Goal: Information Seeking & Learning: Compare options

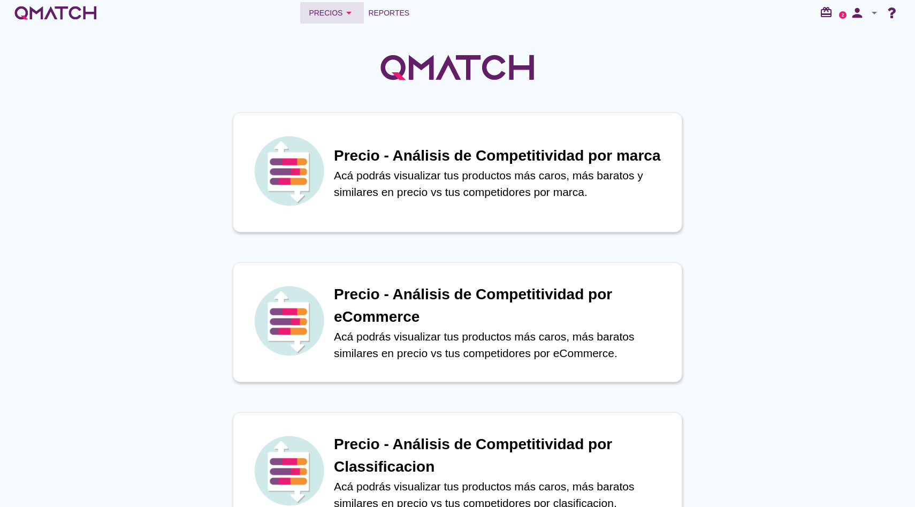
click at [354, 13] on icon "arrow_drop_down" at bounding box center [349, 12] width 13 height 13
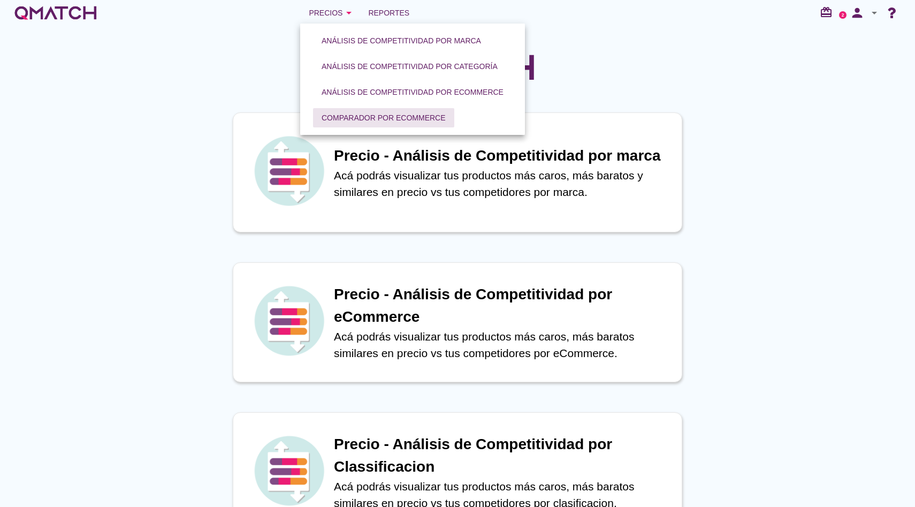
click at [354, 112] on div "Comparador por eCommerce" at bounding box center [384, 117] width 124 height 11
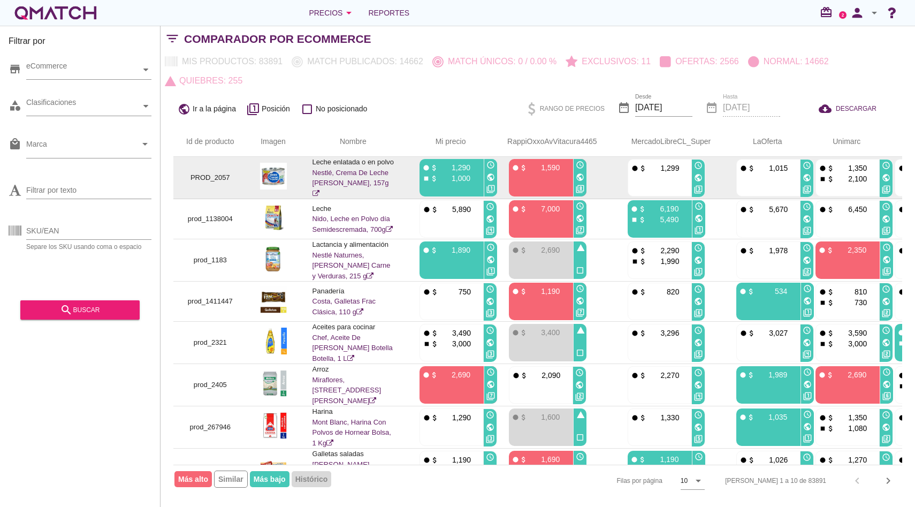
click at [367, 179] on link "Nestlé, Crema De Leche Tarro, 157g" at bounding box center [351, 183] width 77 height 29
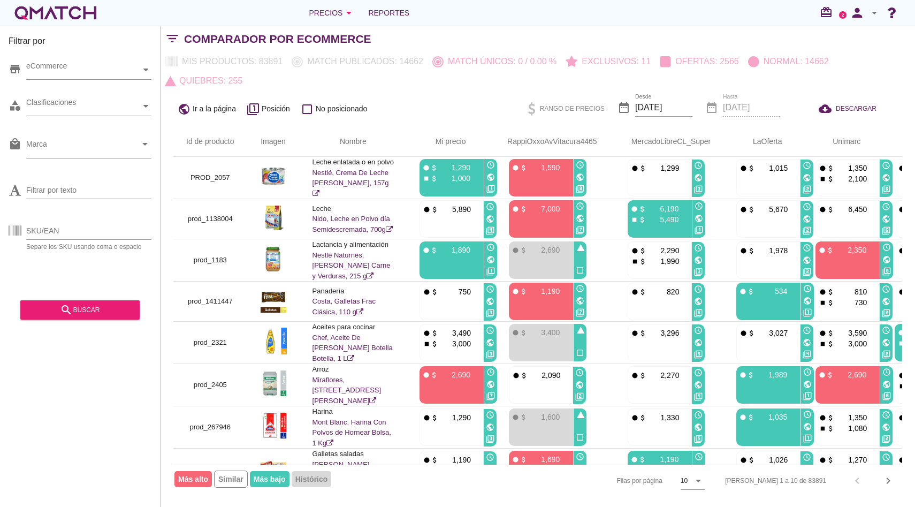
click at [329, 25] on div "Precios arrow_drop_down Reportes redeem 2 person arrow_drop_down" at bounding box center [457, 13] width 915 height 26
click at [332, 16] on div "Precios arrow_drop_down" at bounding box center [332, 12] width 47 height 13
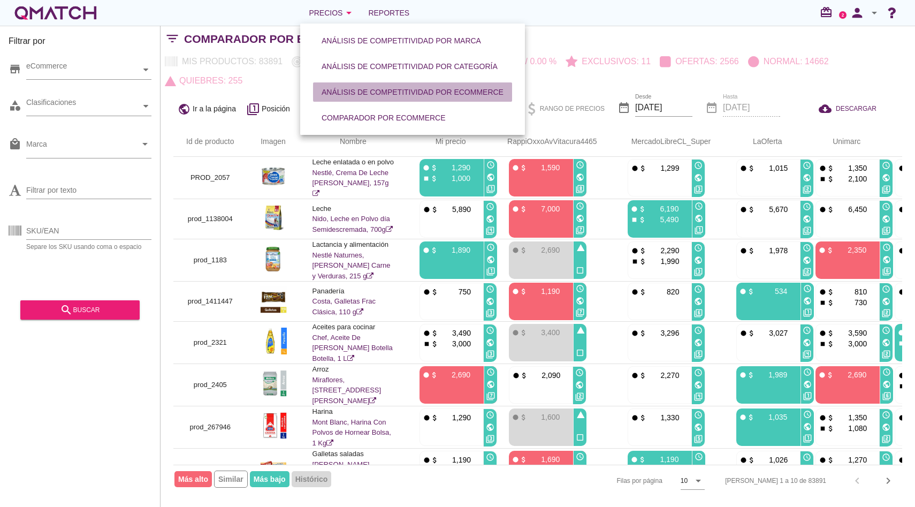
click at [357, 90] on div "Análisis de competitividad por eCommerce" at bounding box center [413, 92] width 182 height 11
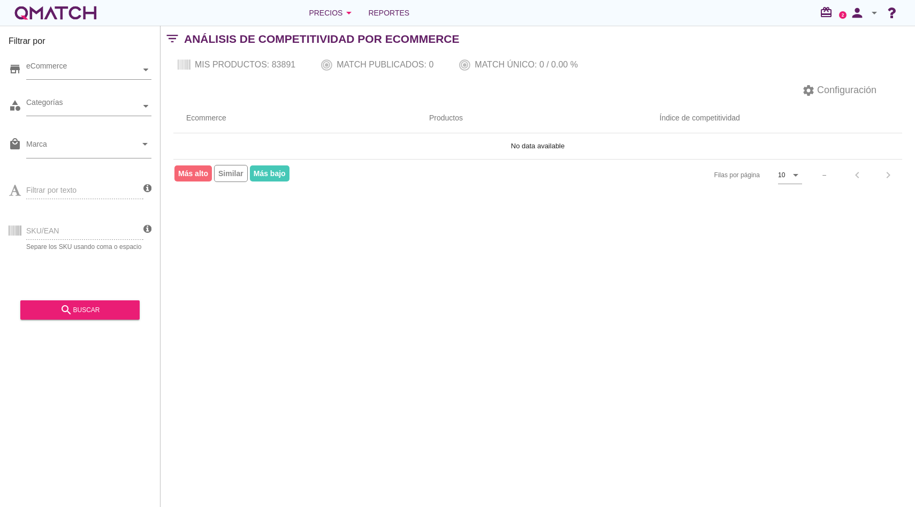
click at [144, 299] on aside "store eCommerce category Categorías local_mall Marca arrow_drop_down Filtrar po…" at bounding box center [80, 186] width 143 height 268
click at [120, 311] on div "search buscar" at bounding box center [80, 309] width 102 height 13
click at [868, 18] on icon "person" at bounding box center [857, 12] width 21 height 15
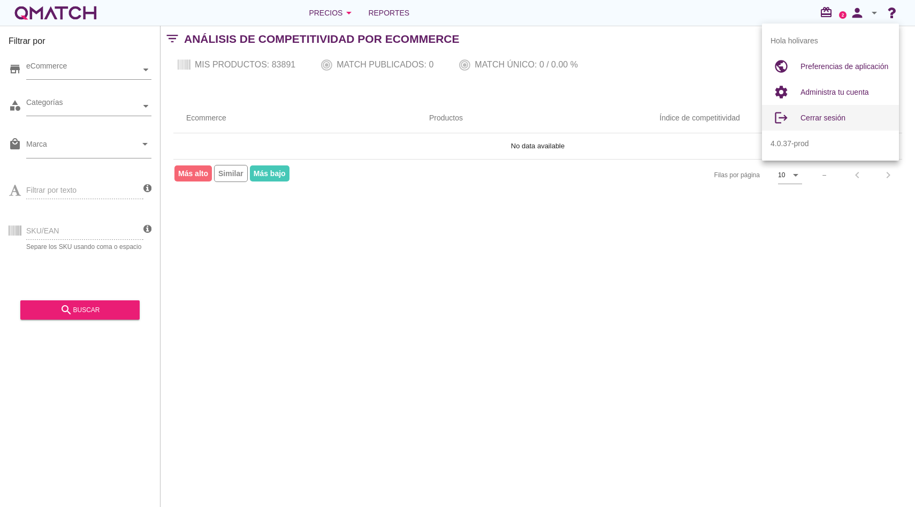
click at [819, 112] on div "Cerrar sesión" at bounding box center [846, 117] width 90 height 13
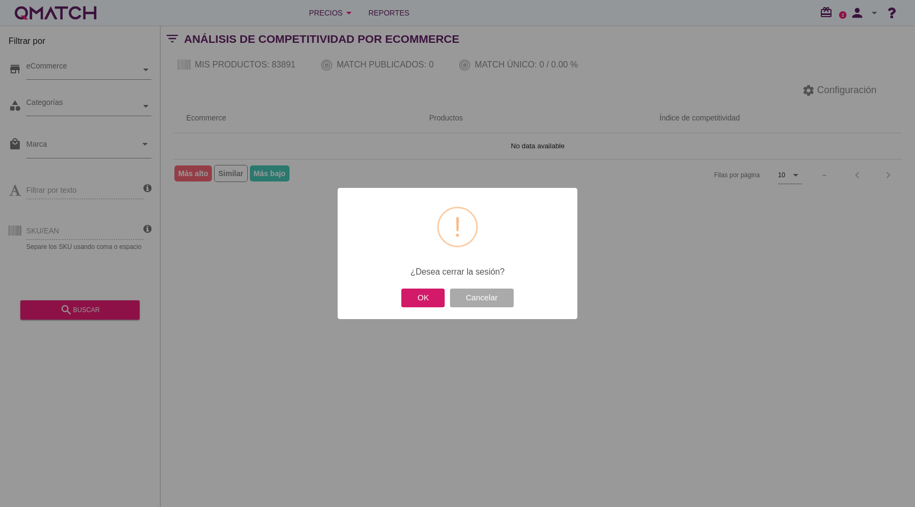
click at [428, 303] on button "OK" at bounding box center [422, 297] width 43 height 19
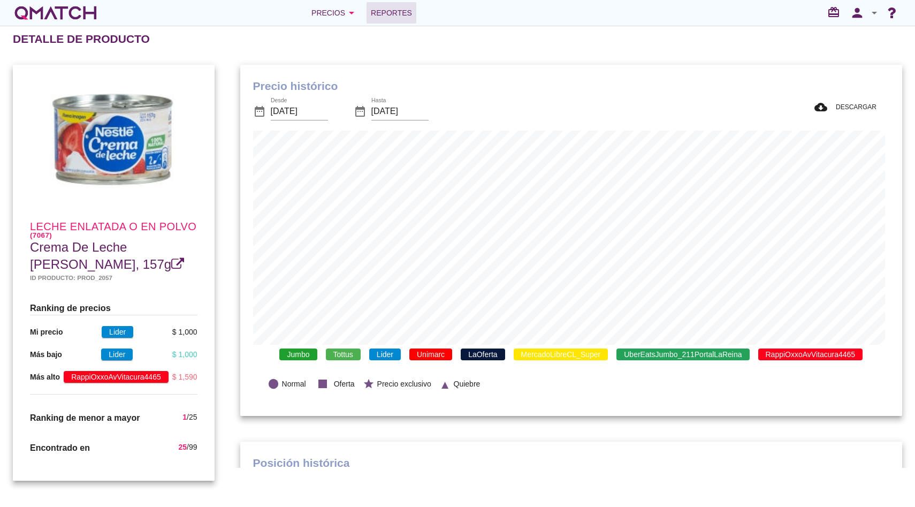
scroll to position [313, 658]
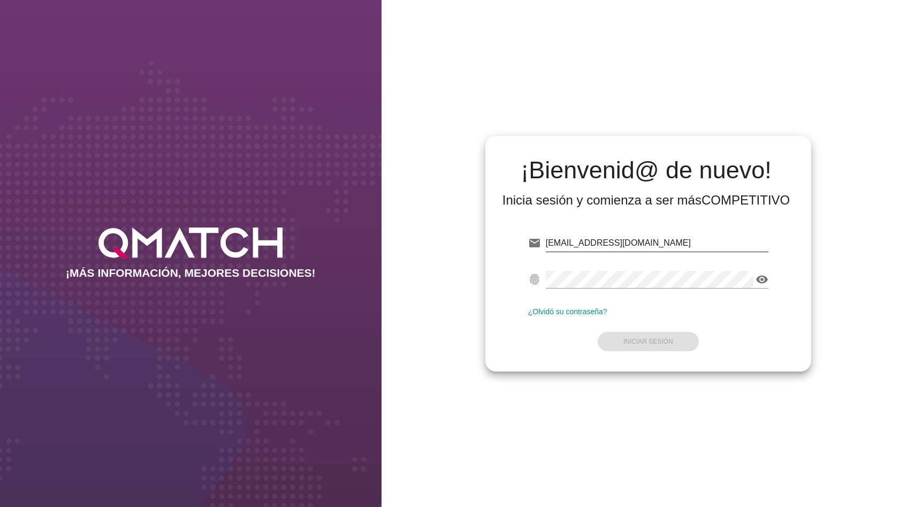
click at [584, 238] on input "[EMAIL_ADDRESS][DOMAIN_NAME]" at bounding box center [657, 242] width 223 height 17
type input "[EMAIL_ADDRESS][DOMAIN_NAME]"
